Goal: Information Seeking & Learning: Find specific fact

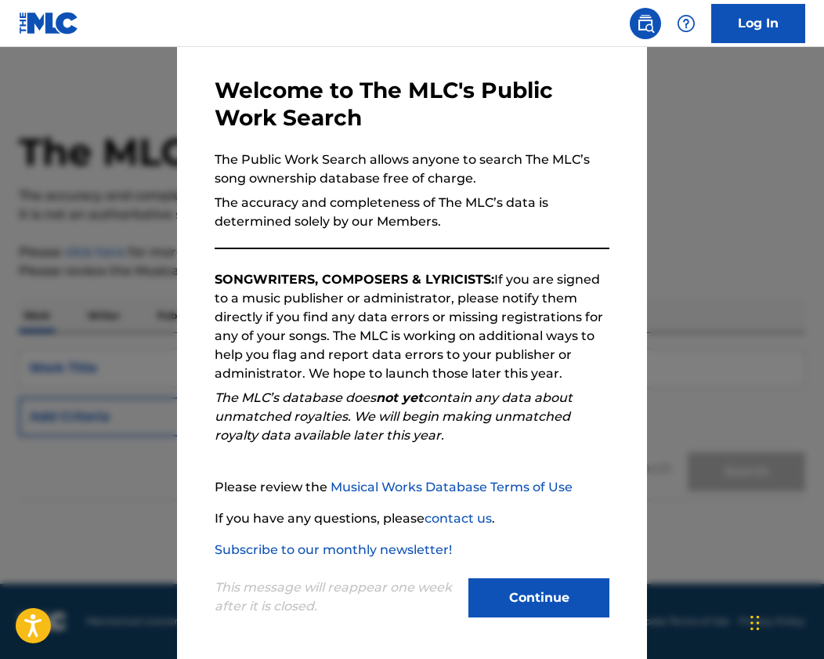
scroll to position [58, 0]
click at [498, 596] on button "Continue" at bounding box center [539, 597] width 141 height 39
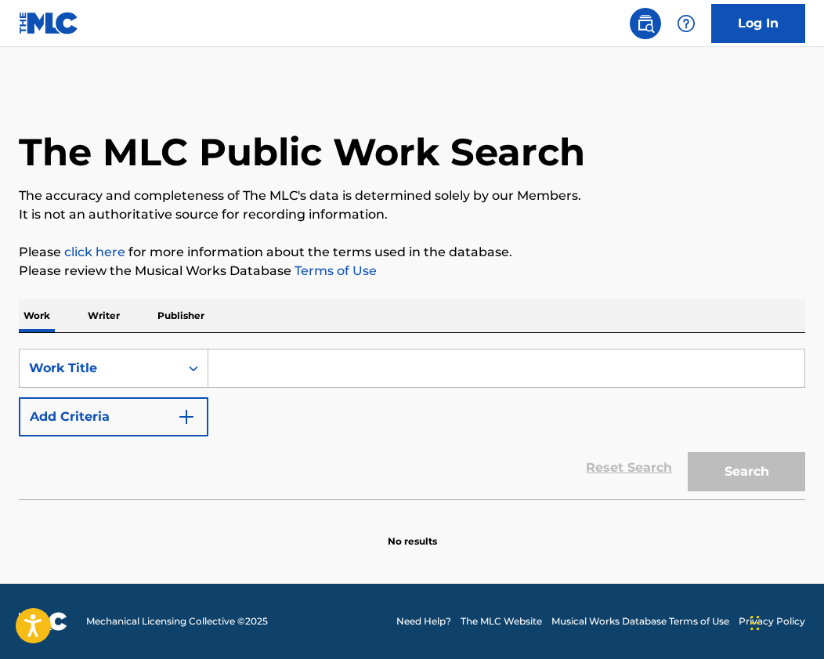
click at [274, 369] on input "Search Form" at bounding box center [506, 368] width 596 height 38
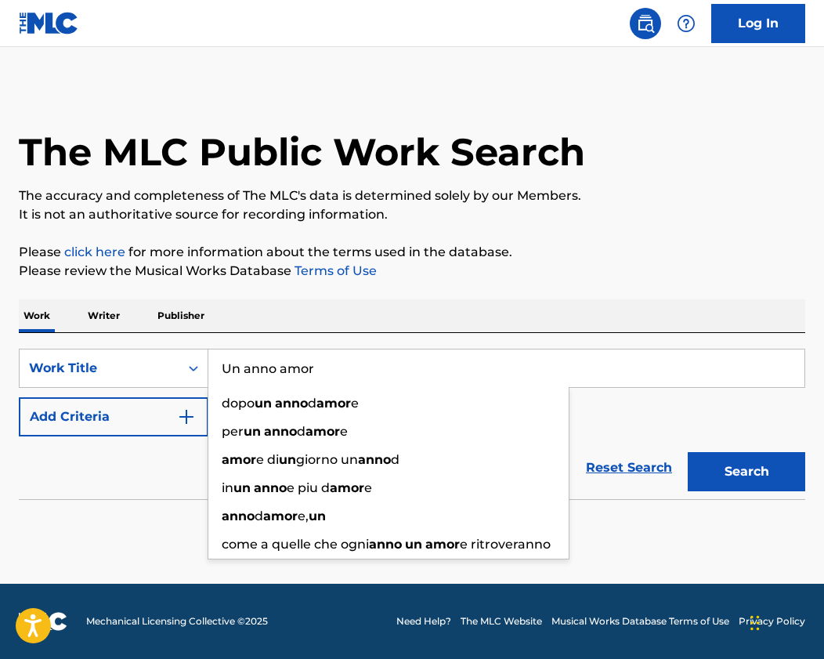
scroll to position [0, 0]
drag, startPoint x: 317, startPoint y: 369, endPoint x: 216, endPoint y: 371, distance: 101.1
click at [216, 371] on input "Un anno amor" at bounding box center [506, 368] width 596 height 38
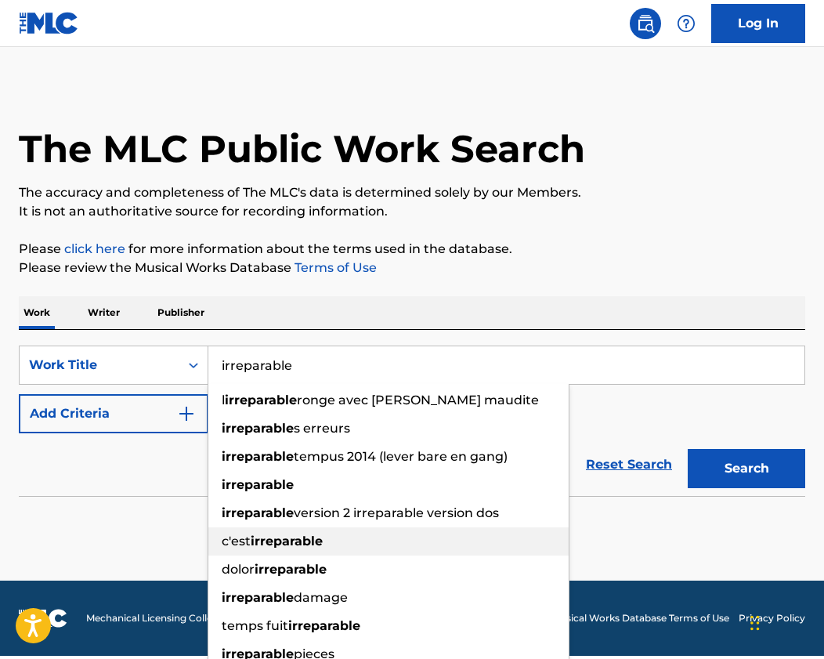
scroll to position [0, 1]
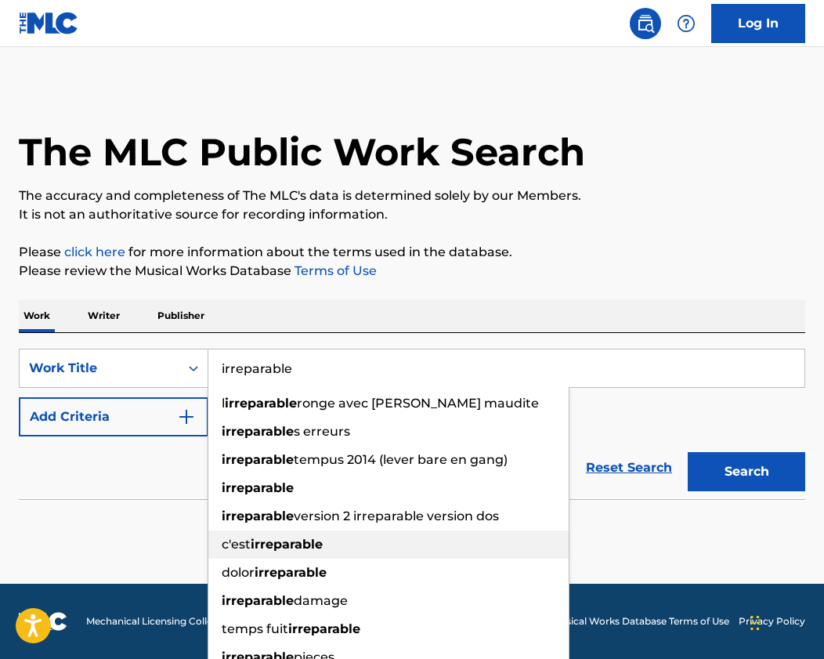
click at [300, 540] on strong "irreparable" at bounding box center [287, 544] width 72 height 15
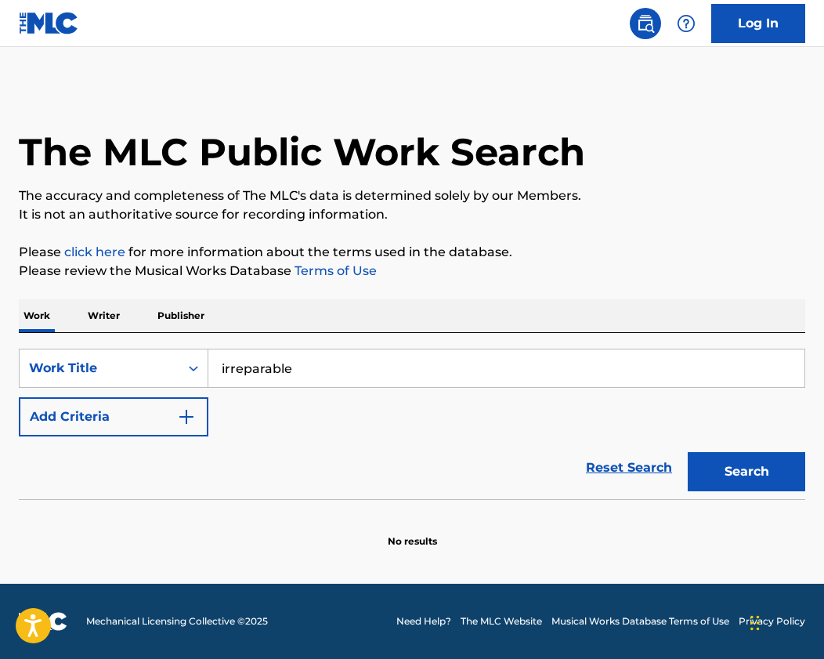
scroll to position [0, 0]
click at [737, 472] on button "Search" at bounding box center [747, 471] width 118 height 39
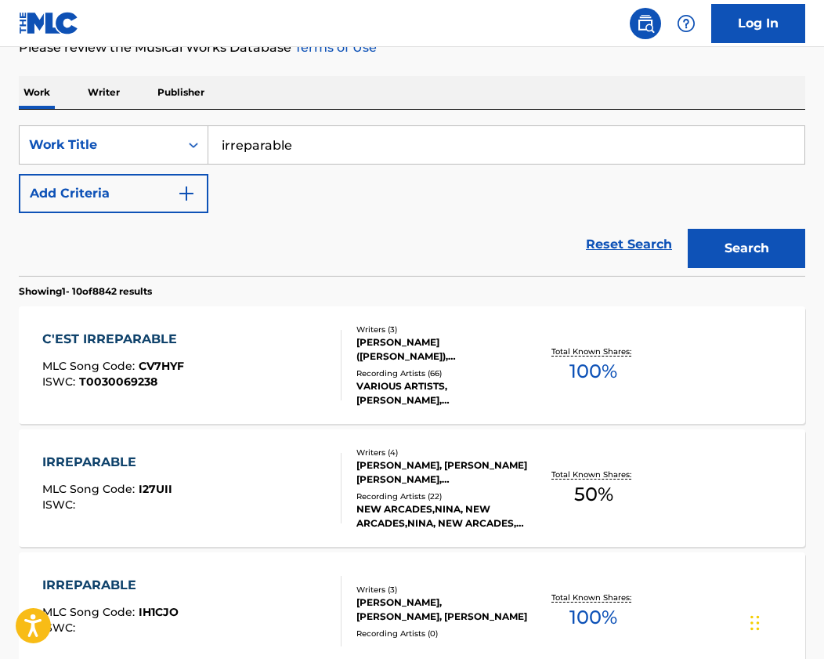
scroll to position [219, 0]
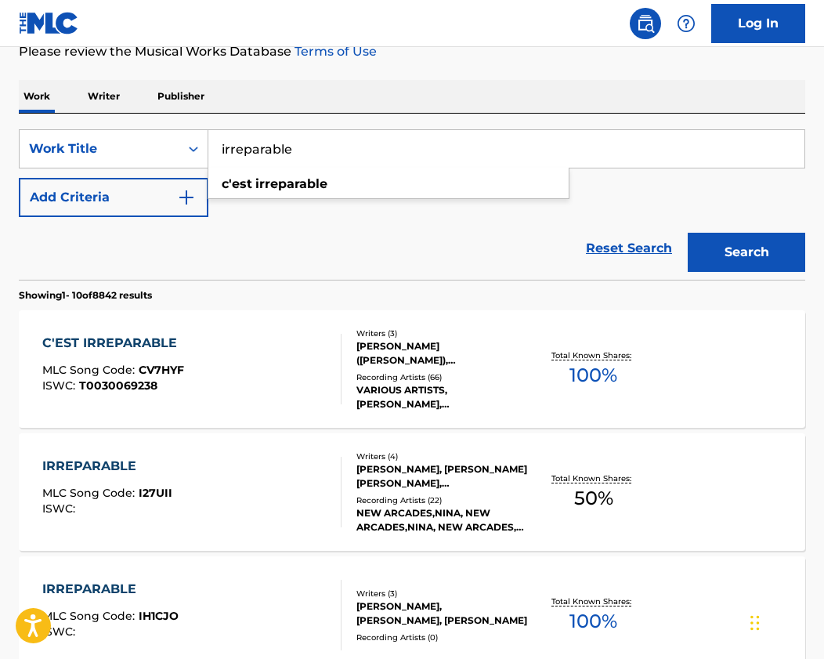
drag, startPoint x: 339, startPoint y: 150, endPoint x: 219, endPoint y: 147, distance: 119.9
click at [219, 147] on input "irreparable" at bounding box center [506, 149] width 596 height 38
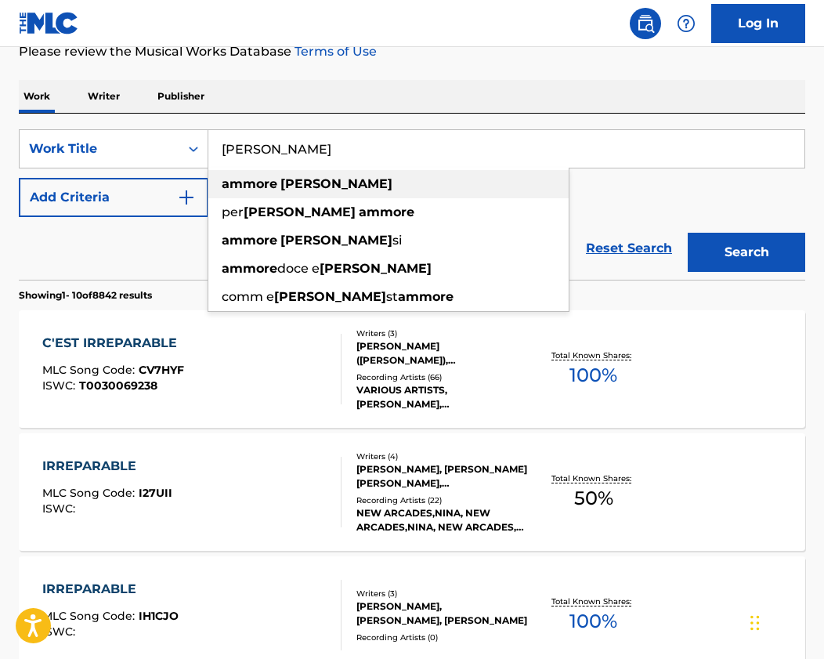
drag, startPoint x: 219, startPoint y: 147, endPoint x: 265, endPoint y: 185, distance: 59.0
click at [265, 185] on strong "ammore" at bounding box center [250, 183] width 56 height 15
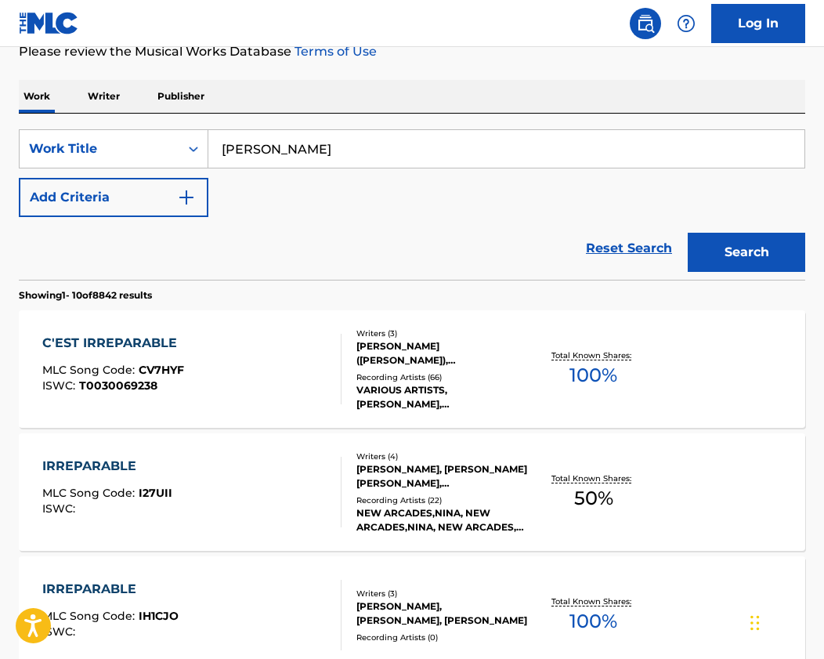
click at [740, 254] on button "Search" at bounding box center [747, 252] width 118 height 39
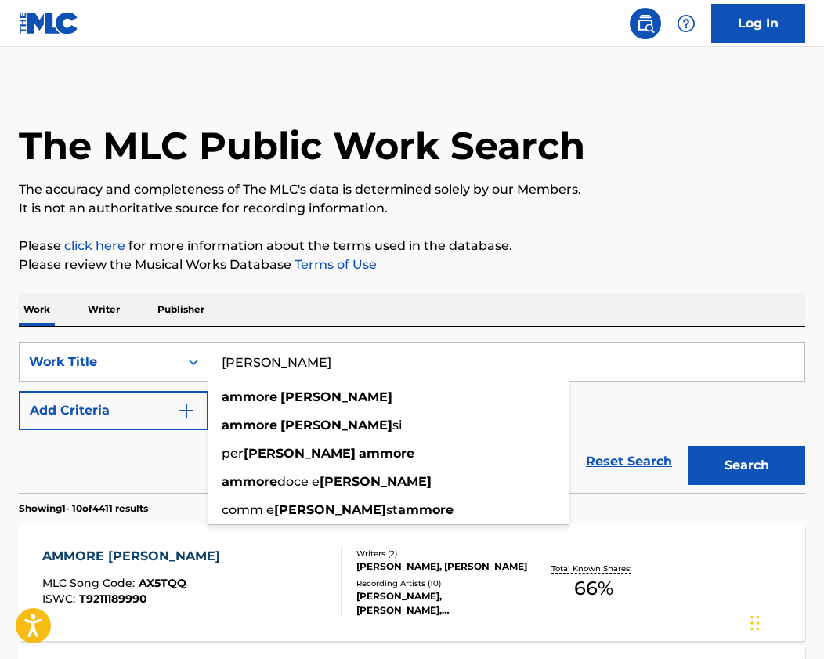
scroll to position [5, 1]
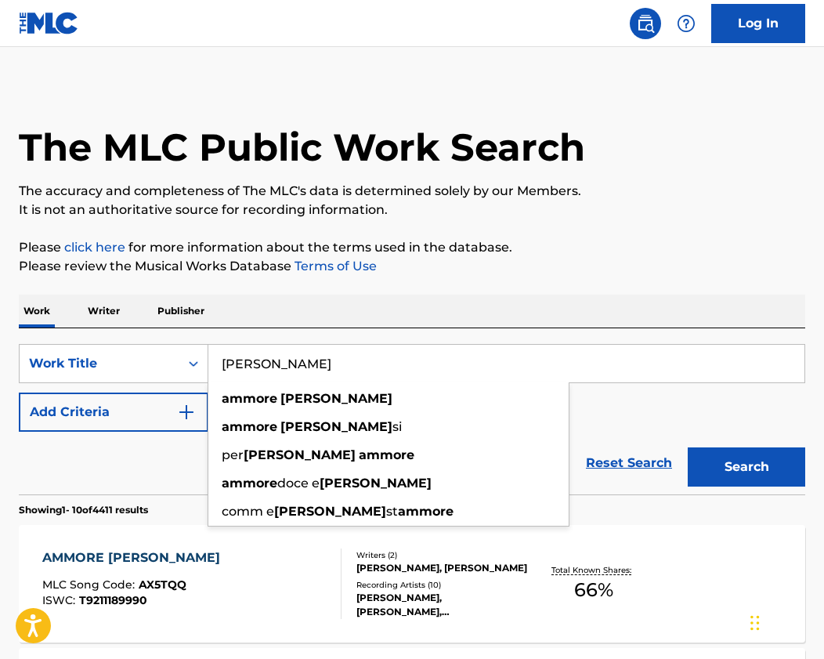
drag, startPoint x: 344, startPoint y: 360, endPoint x: 230, endPoint y: 356, distance: 113.6
click at [230, 356] on input "[PERSON_NAME]" at bounding box center [506, 364] width 596 height 38
type input "a"
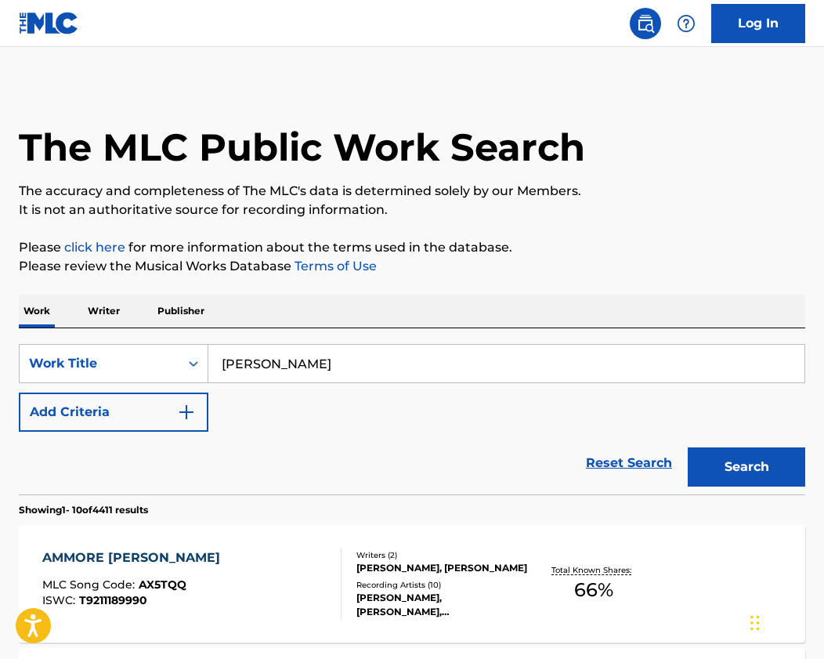
click at [747, 467] on button "Search" at bounding box center [747, 466] width 118 height 39
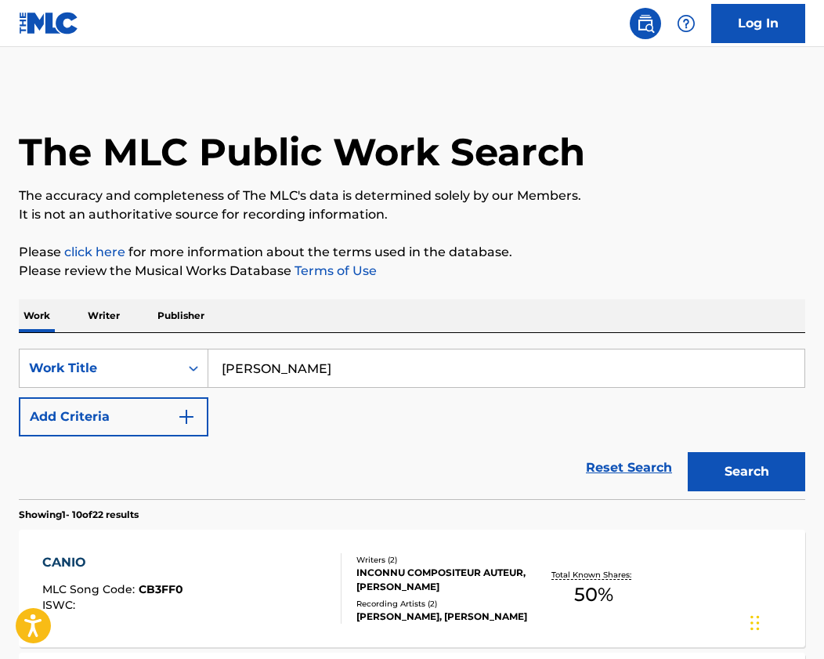
scroll to position [0, 0]
drag, startPoint x: 260, startPoint y: 367, endPoint x: 194, endPoint y: 366, distance: 66.6
click at [194, 366] on div "SearchWithCriteriab1c34cd6-e4d5-4a91-a934-a9825e21827a Work Title [PERSON_NAME]" at bounding box center [412, 368] width 787 height 39
type input "[PERSON_NAME]"
click at [747, 472] on button "Search" at bounding box center [747, 471] width 118 height 39
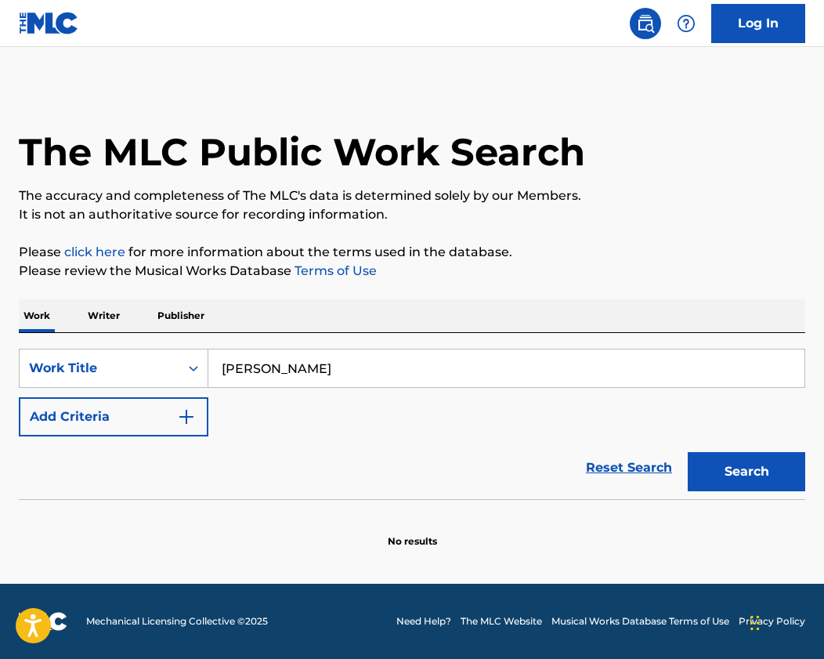
click at [749, 475] on button "Search" at bounding box center [747, 471] width 118 height 39
